Goal: Information Seeking & Learning: Learn about a topic

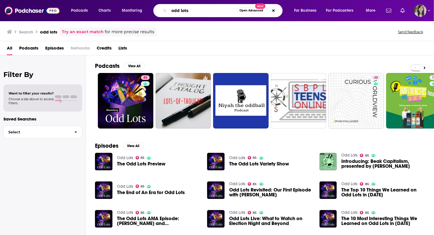
click at [176, 11] on input "odd lots" at bounding box center [203, 10] width 68 height 9
type input "leading professionals"
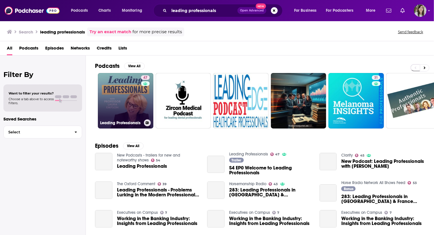
click at [126, 82] on link "47 Leading Professionals" at bounding box center [125, 100] width 55 height 55
